Goal: Task Accomplishment & Management: Manage account settings

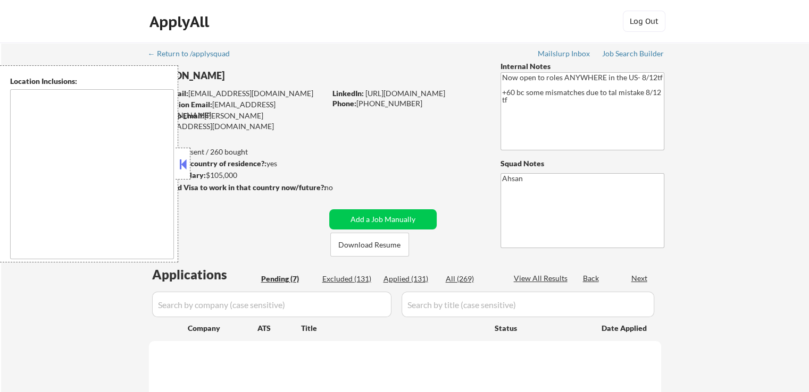
type textarea "country:[GEOGRAPHIC_DATA]"
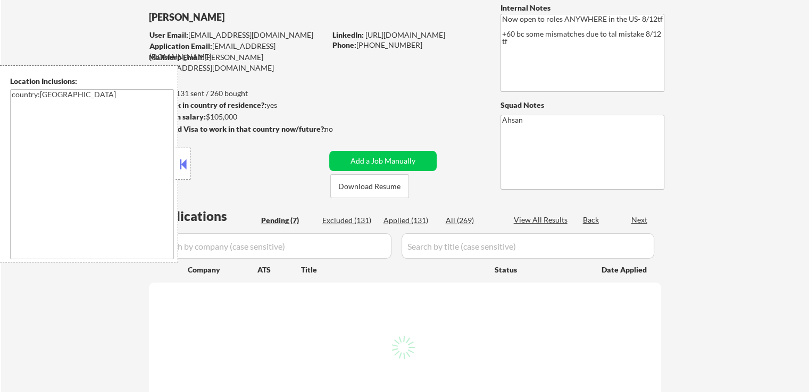
select select ""pending""
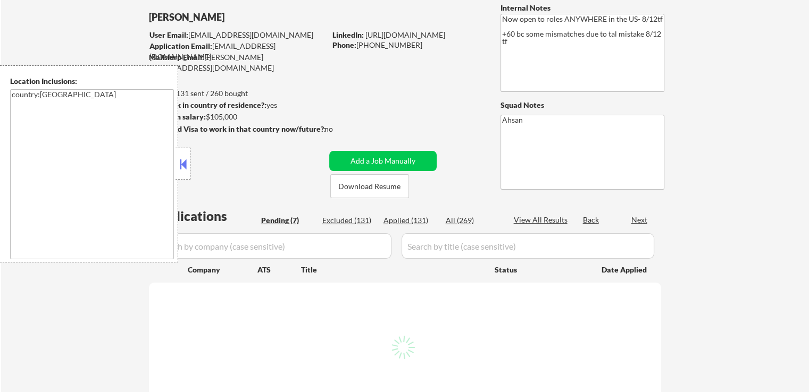
select select ""pending""
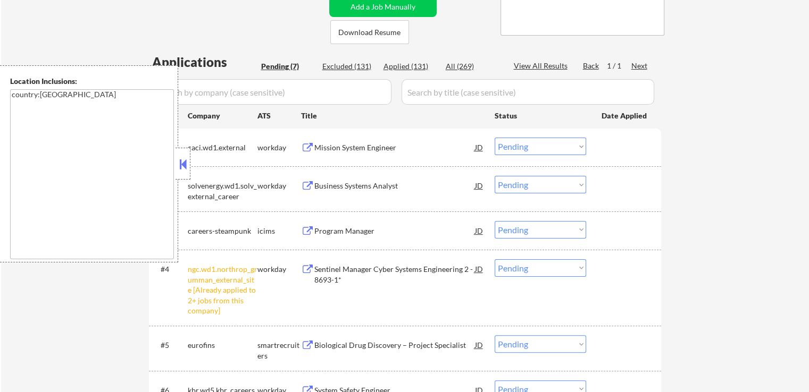
scroll to position [319, 0]
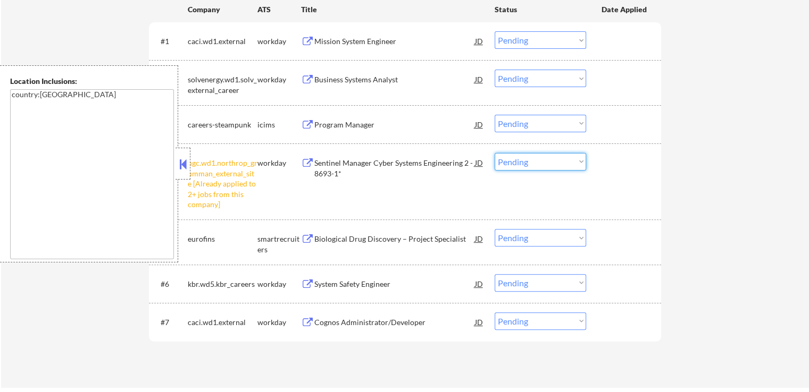
click at [542, 157] on select "Choose an option... Pending Applied Excluded (Questions) Excluded (Expired) Exc…" at bounding box center [539, 162] width 91 height 18
click at [494, 153] on select "Choose an option... Pending Applied Excluded (Questions) Excluded (Expired) Exc…" at bounding box center [539, 162] width 91 height 18
click at [321, 246] on div "Biological Drug Discovery – Project Specialist" at bounding box center [394, 238] width 161 height 19
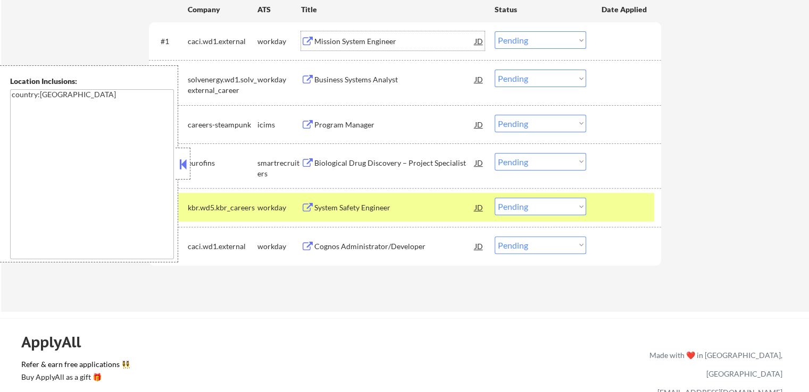
click at [322, 40] on div "Mission System Engineer" at bounding box center [394, 41] width 161 height 11
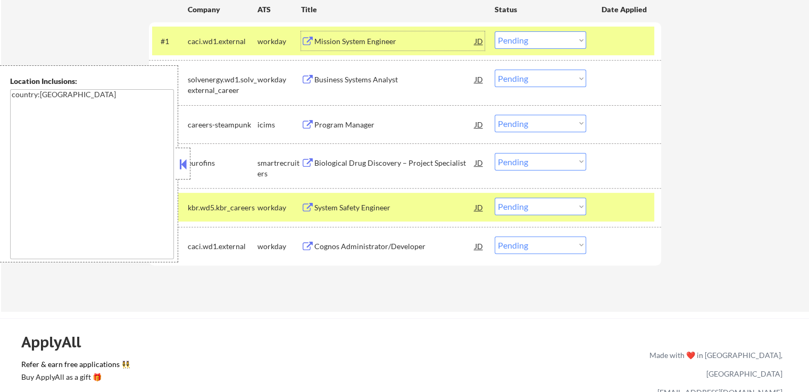
click at [525, 165] on select "Choose an option... Pending Applied Excluded (Questions) Excluded (Expired) Exc…" at bounding box center [539, 162] width 91 height 18
click at [494, 153] on select "Choose an option... Pending Applied Excluded (Questions) Excluded (Expired) Exc…" at bounding box center [539, 162] width 91 height 18
select select ""pending""
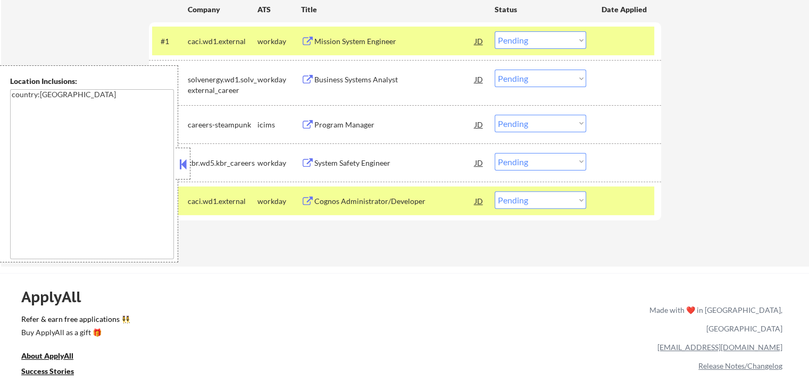
drag, startPoint x: 527, startPoint y: 42, endPoint x: 531, endPoint y: 46, distance: 5.7
click at [527, 42] on select "Choose an option... Pending Applied Excluded (Questions) Excluded (Expired) Exc…" at bounding box center [539, 40] width 91 height 18
click at [494, 31] on select "Choose an option... Pending Applied Excluded (Questions) Excluded (Expired) Exc…" at bounding box center [539, 40] width 91 height 18
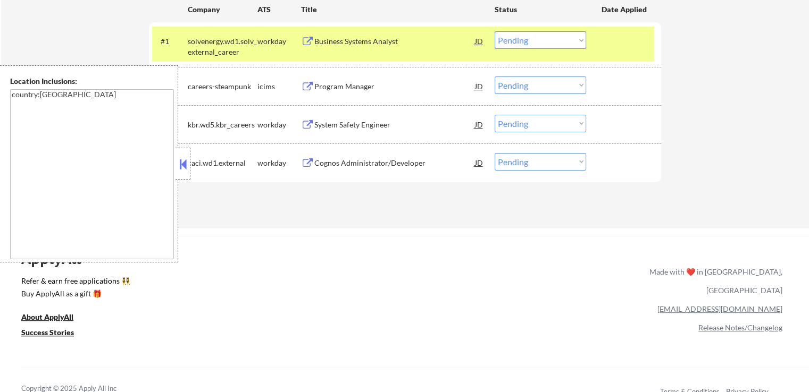
click at [343, 41] on div "Business Systems Analyst" at bounding box center [394, 41] width 161 height 11
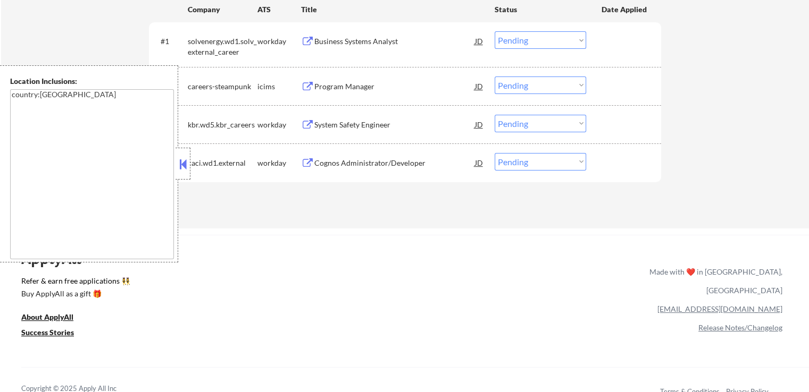
click at [328, 124] on div "System Safety Engineer" at bounding box center [394, 125] width 161 height 11
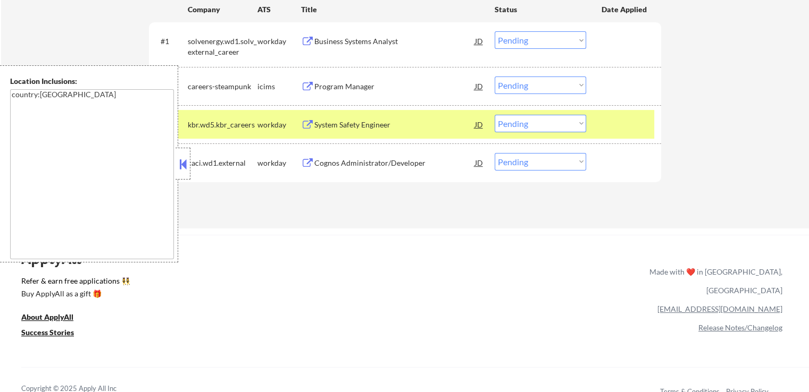
click at [332, 160] on div "Cognos Administrator/Developer" at bounding box center [394, 163] width 161 height 11
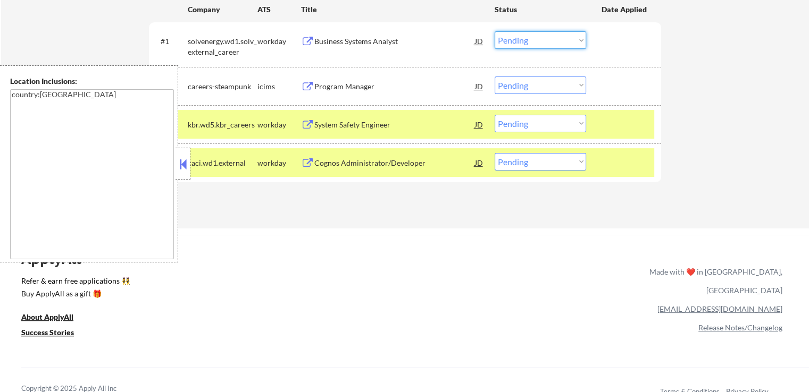
click at [537, 42] on select "Choose an option... Pending Applied Excluded (Questions) Excluded (Expired) Exc…" at bounding box center [539, 40] width 91 height 18
click at [494, 31] on select "Choose an option... Pending Applied Excluded (Questions) Excluded (Expired) Exc…" at bounding box center [539, 40] width 91 height 18
select select ""pending""
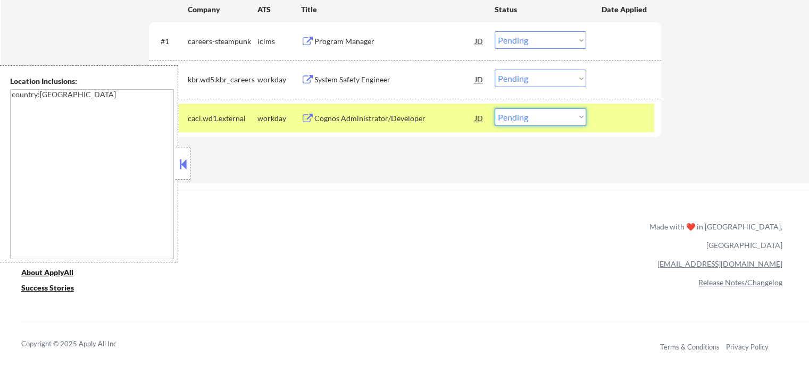
click at [549, 120] on select "Choose an option... Pending Applied Excluded (Questions) Excluded (Expired) Exc…" at bounding box center [539, 117] width 91 height 18
select select ""applied""
click at [494, 108] on select "Choose an option... Pending Applied Excluded (Questions) Excluded (Expired) Exc…" at bounding box center [539, 117] width 91 height 18
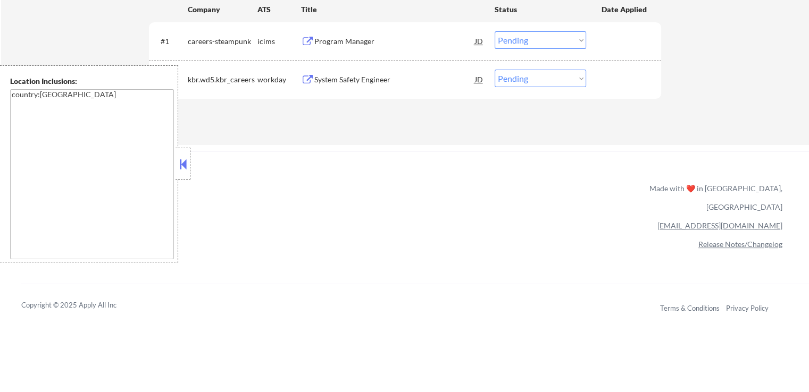
scroll to position [266, 0]
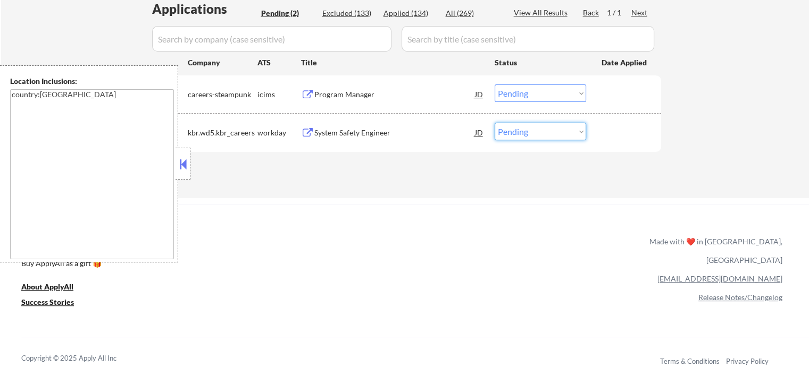
drag, startPoint x: 536, startPoint y: 132, endPoint x: 537, endPoint y: 139, distance: 7.0
click at [537, 132] on select "Choose an option... Pending Applied Excluded (Questions) Excluded (Expired) Exc…" at bounding box center [539, 132] width 91 height 18
select select ""applied""
click at [494, 123] on select "Choose an option... Pending Applied Excluded (Questions) Excluded (Expired) Exc…" at bounding box center [539, 132] width 91 height 18
